Goal: Transaction & Acquisition: Purchase product/service

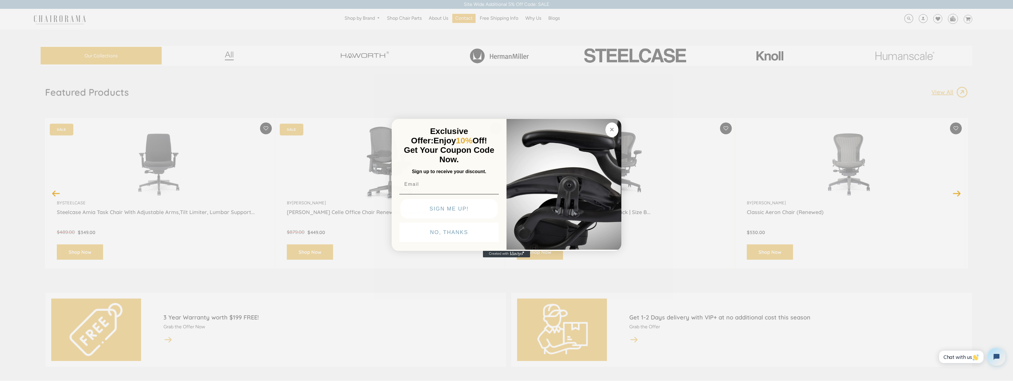
click at [612, 128] on circle "Close dialog" at bounding box center [612, 129] width 7 height 7
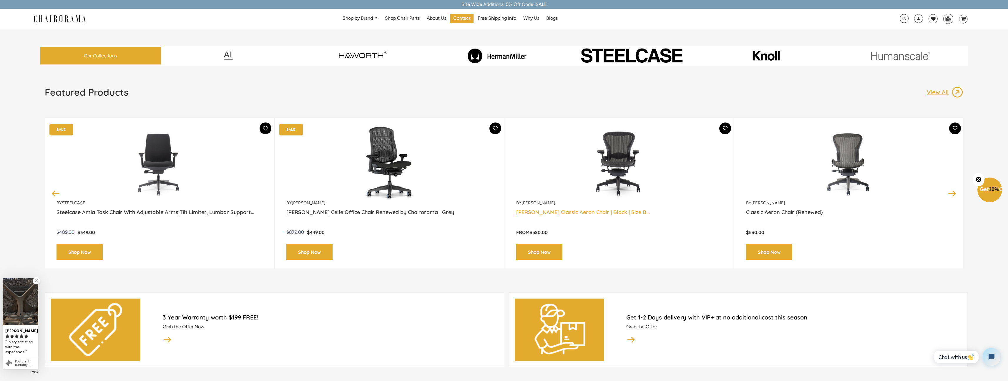
click at [597, 216] on link "[PERSON_NAME] Classic Aeron Chair | Black | Size B..." at bounding box center [619, 216] width 206 height 15
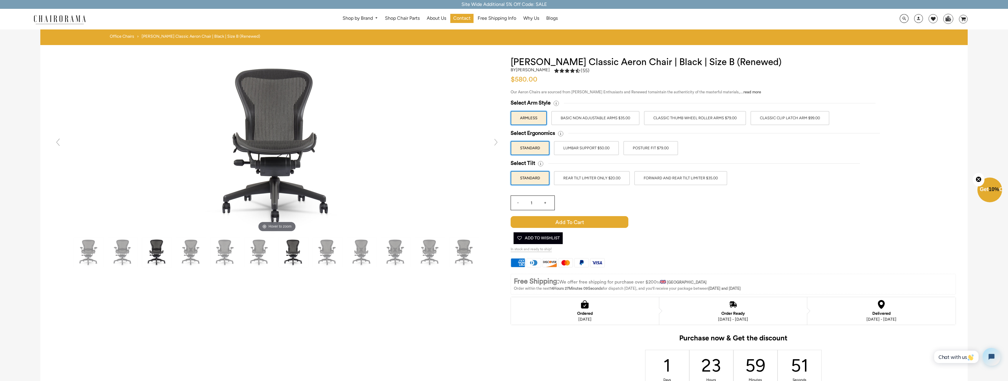
click at [160, 258] on img at bounding box center [156, 252] width 29 height 29
